Goal: Task Accomplishment & Management: Manage account settings

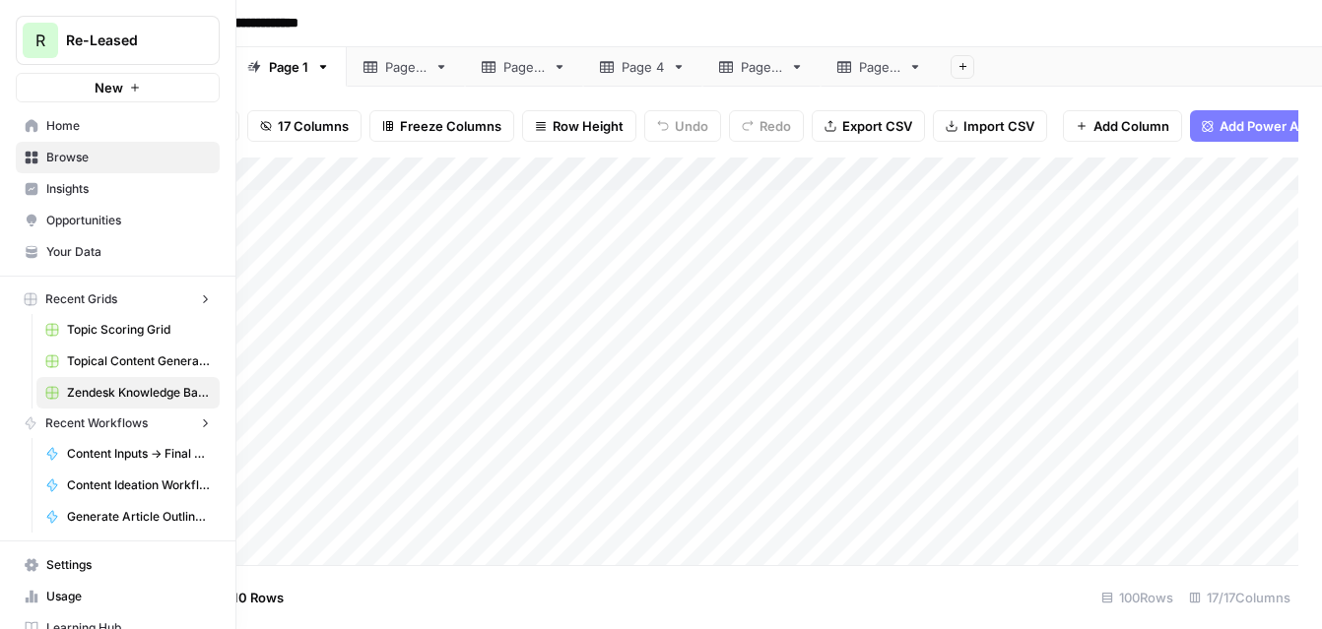
click at [26, 510] on div "Content Inputs -> Final Outputs Content Ideation Workflow Generate Article Outl…" at bounding box center [118, 485] width 204 height 95
click at [31, 559] on icon at bounding box center [32, 565] width 14 height 14
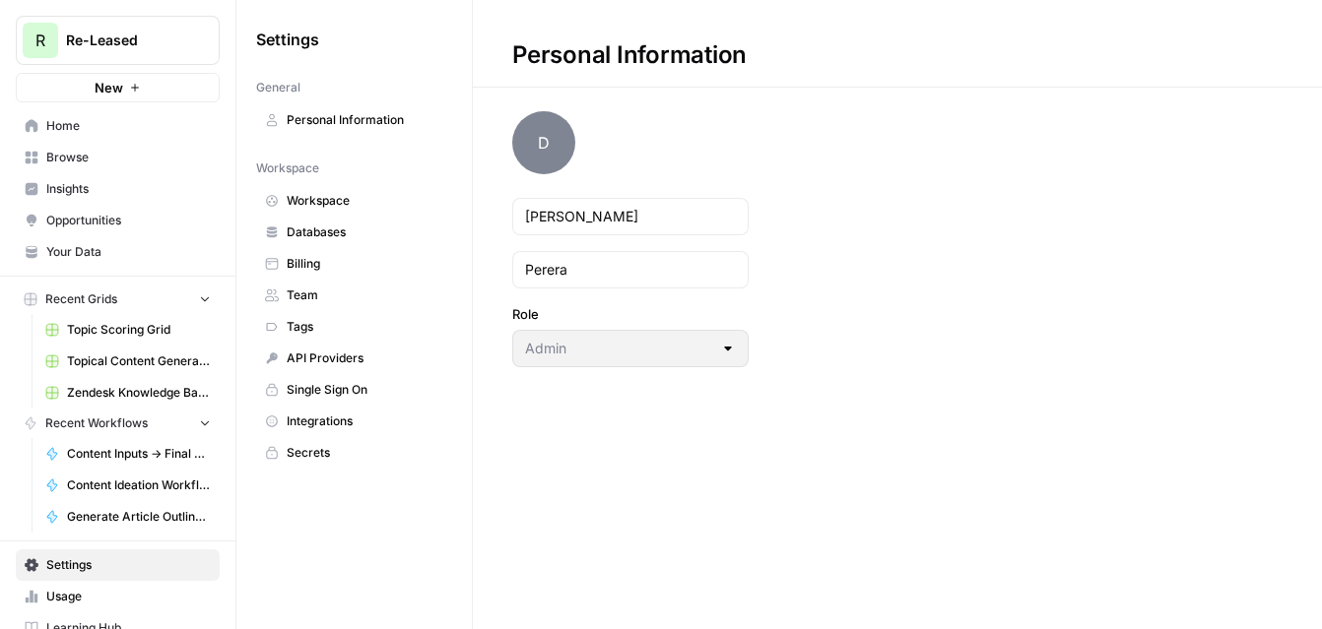
click at [331, 359] on span "API Providers" at bounding box center [365, 359] width 157 height 18
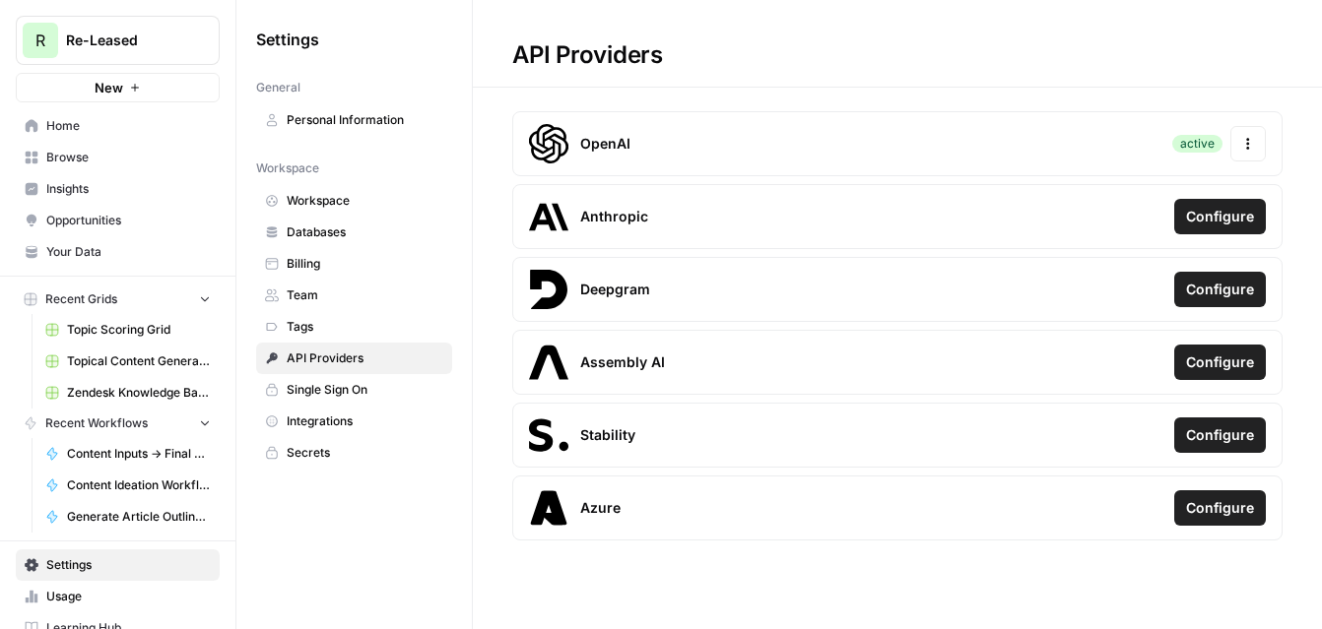
click at [328, 293] on span "Team" at bounding box center [365, 296] width 157 height 18
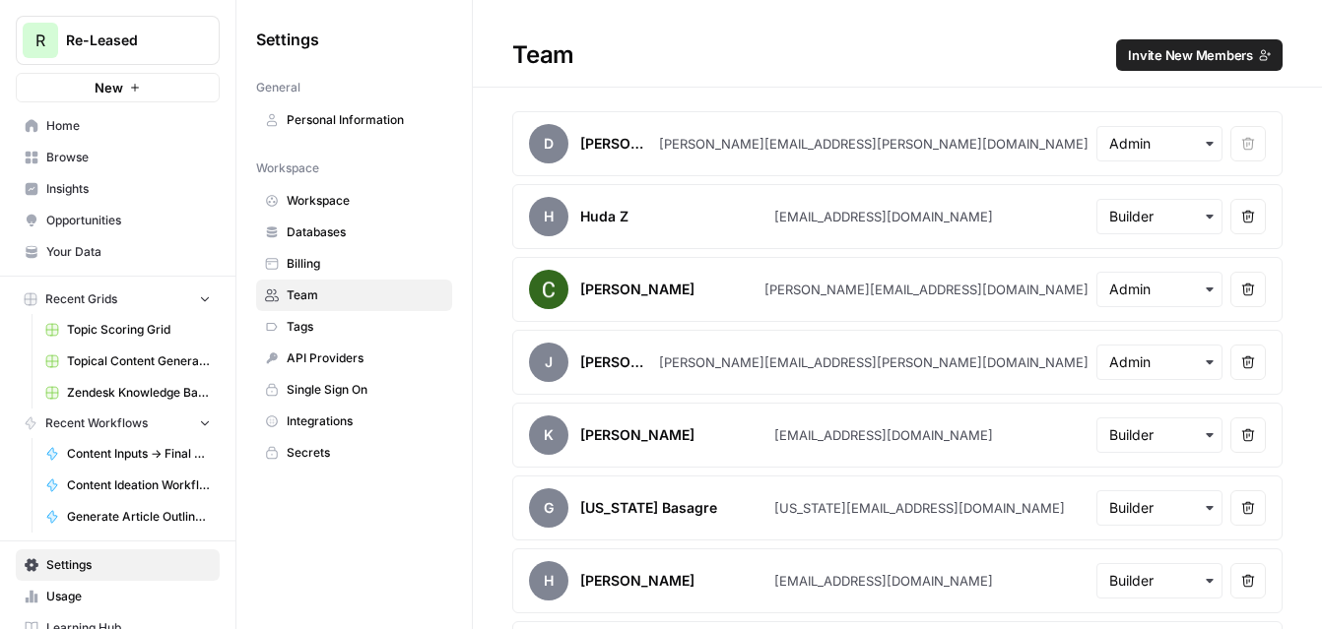
click at [1207, 54] on span "Invite New Members" at bounding box center [1190, 55] width 125 height 20
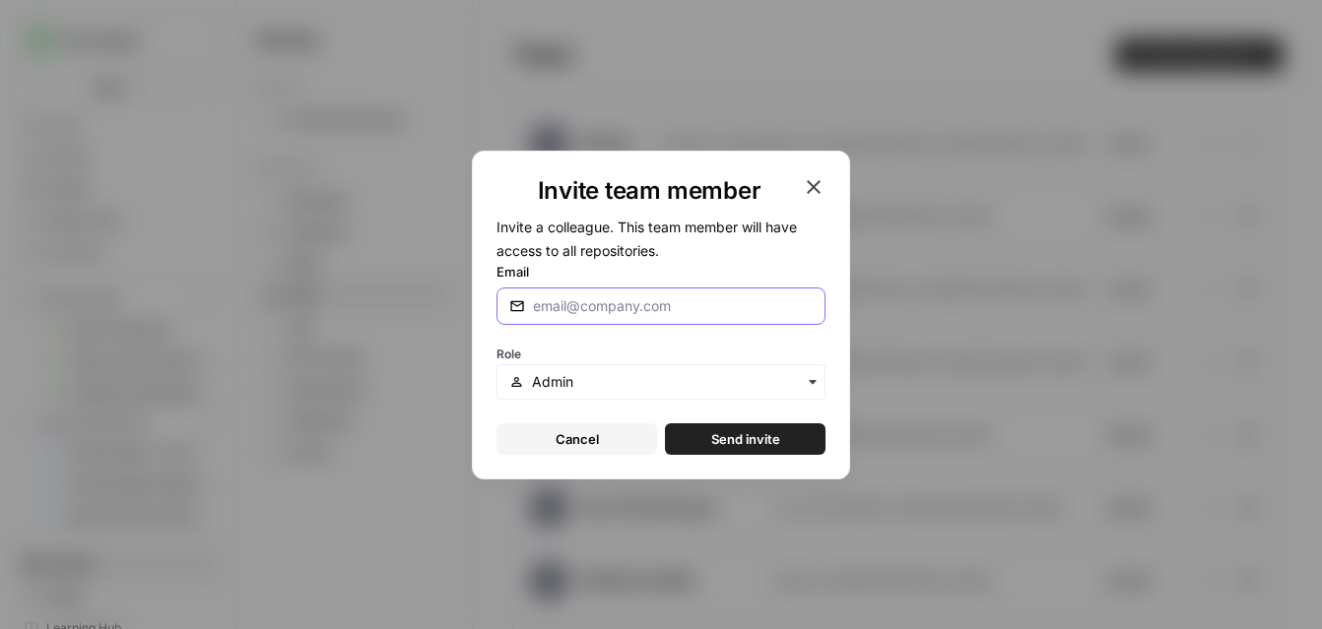
click at [631, 300] on input "Email" at bounding box center [673, 306] width 280 height 20
paste input "[PERSON_NAME][EMAIL_ADDRESS][DOMAIN_NAME]"
type input "[PERSON_NAME][EMAIL_ADDRESS][DOMAIN_NAME]"
click at [600, 372] on input "text" at bounding box center [672, 382] width 281 height 20
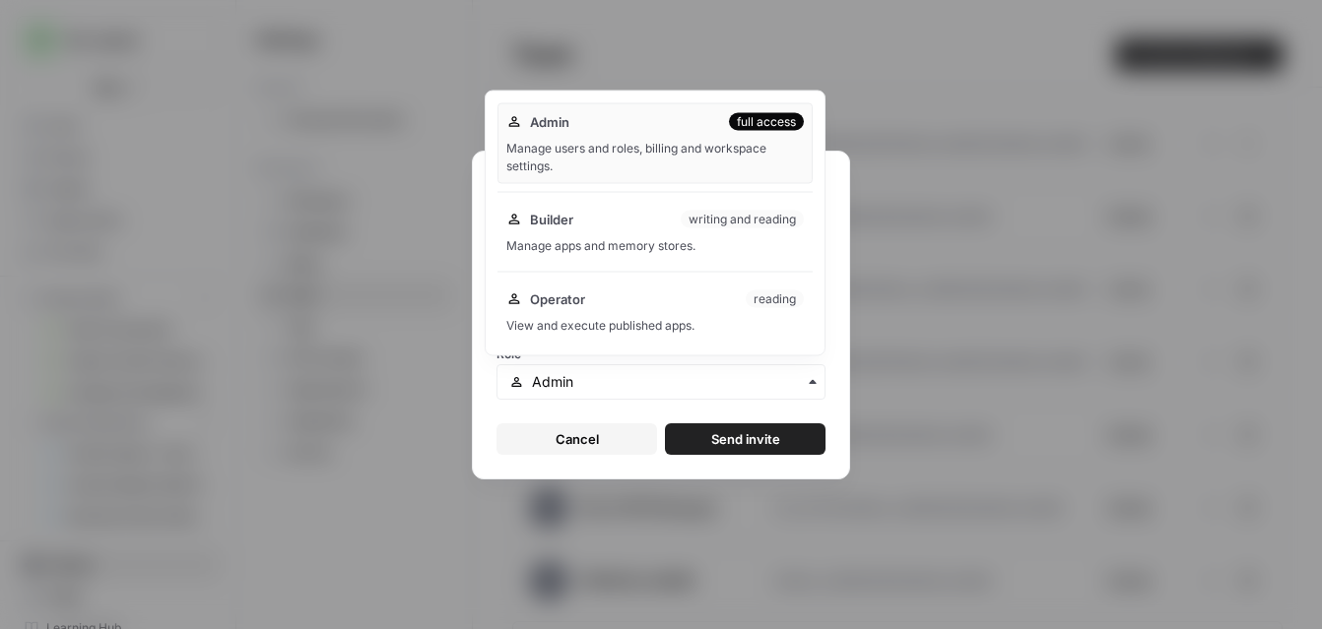
click at [747, 437] on span "Send invite" at bounding box center [745, 439] width 69 height 20
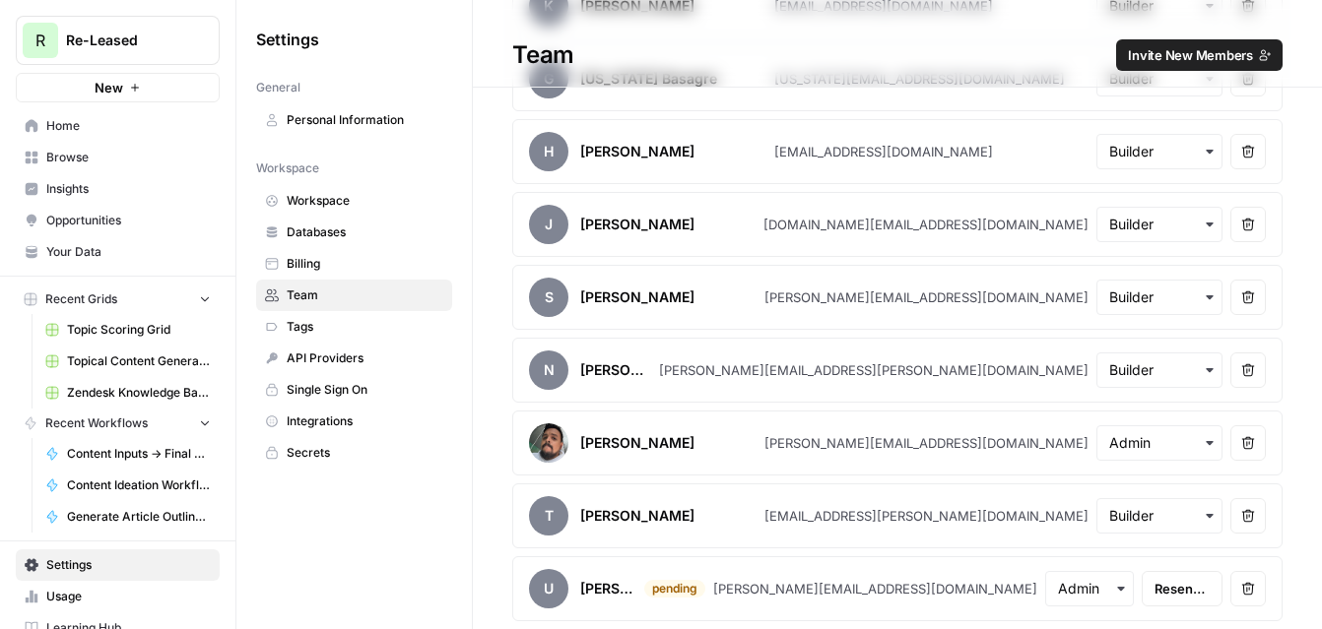
scroll to position [429, 0]
